Goal: Task Accomplishment & Management: Manage account settings

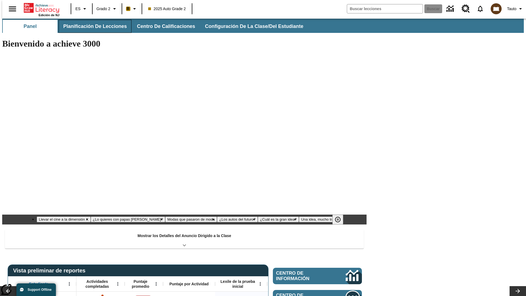
click at [92, 26] on button "Planificación de lecciones" at bounding box center [95, 26] width 73 height 13
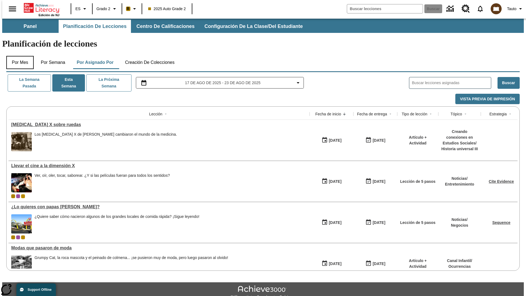
click at [18, 56] on button "Por mes" at bounding box center [19, 62] width 27 height 13
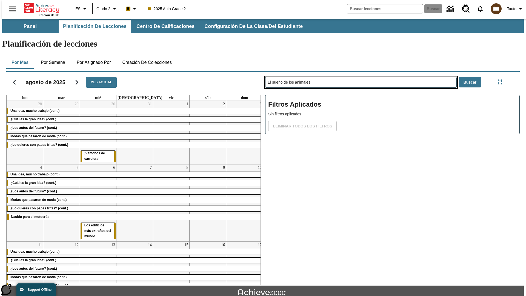
type input "El sueño de los animales"
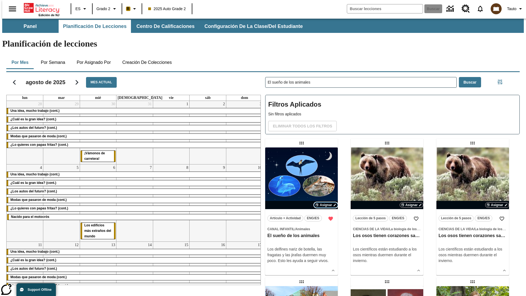
click at [325, 202] on span "Asignar" at bounding box center [325, 204] width 12 height 5
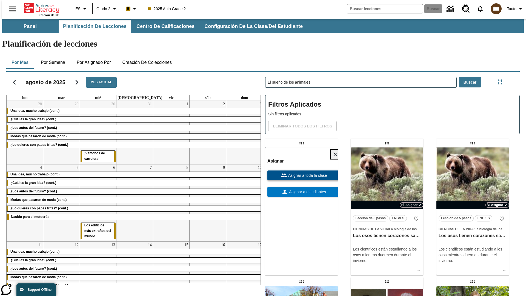
click at [301, 157] on div "Asignar Asignar a toda la clase Asignar a estudiantes" at bounding box center [303, 176] width 73 height 39
click at [301, 172] on span "Asignar a toda la clase" at bounding box center [307, 175] width 40 height 6
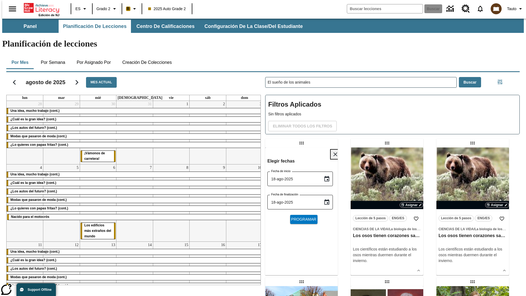
scroll to position [6, 0]
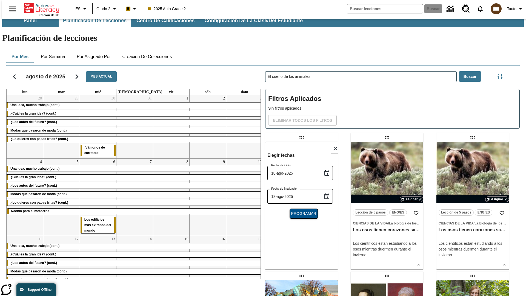
click at [301, 210] on span "Programar" at bounding box center [303, 213] width 25 height 6
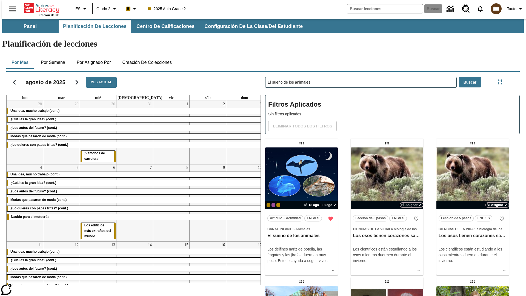
scroll to position [6, 0]
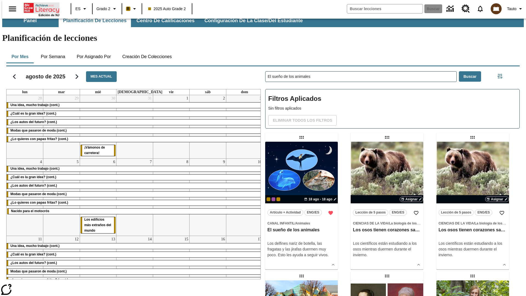
click at [39, 7] on icon "Portada" at bounding box center [42, 7] width 36 height 11
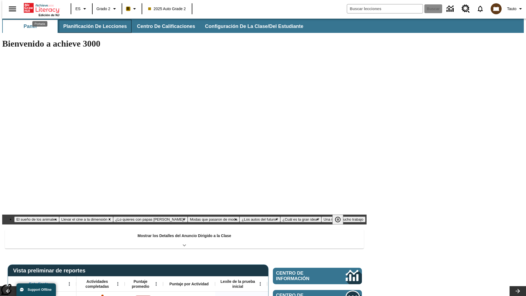
click at [92, 26] on button "Planificación de lecciones" at bounding box center [95, 26] width 73 height 13
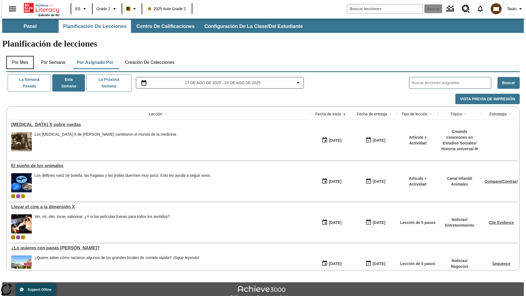
click at [18, 56] on button "Por mes" at bounding box center [19, 62] width 27 height 13
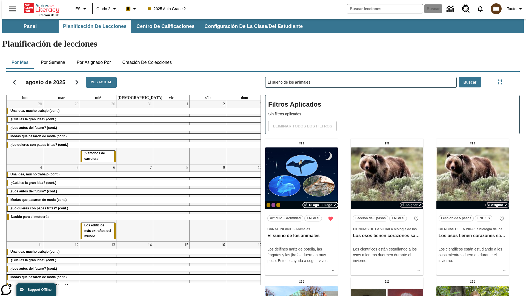
click at [320, 202] on span "18 ago - 18 ago" at bounding box center [320, 204] width 24 height 5
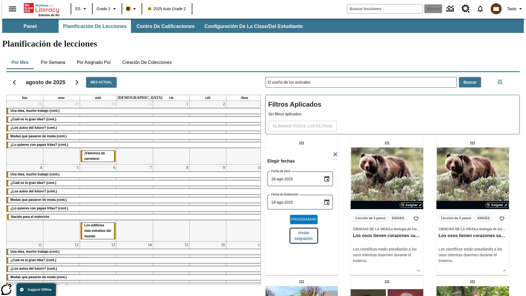
click at [301, 230] on span "Anular asignación" at bounding box center [303, 235] width 19 height 11
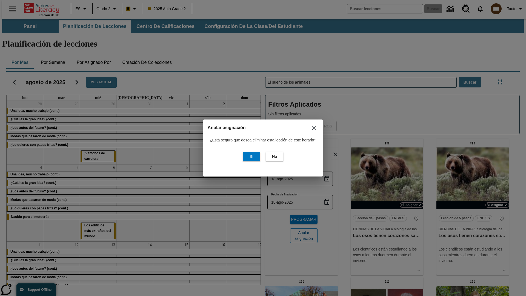
scroll to position [66, 0]
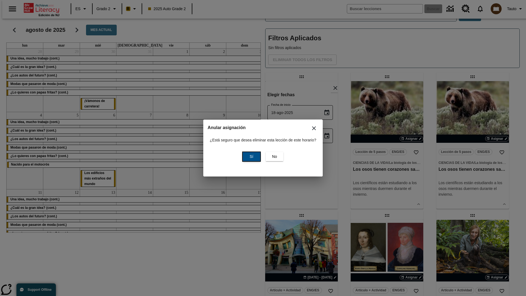
click at [250, 156] on span "Sí" at bounding box center [251, 157] width 4 height 6
